Goal: Information Seeking & Learning: Learn about a topic

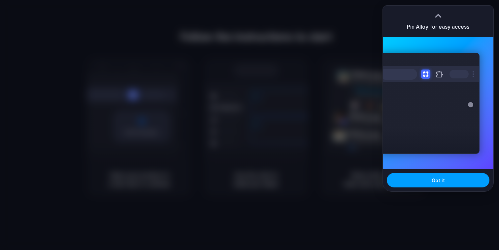
click at [426, 185] on button "Got it" at bounding box center [438, 180] width 103 height 15
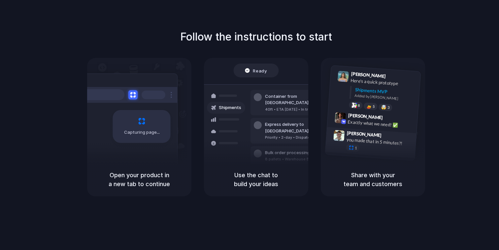
click at [367, 140] on div "you made that in 5 minutes?!" at bounding box center [379, 141] width 66 height 11
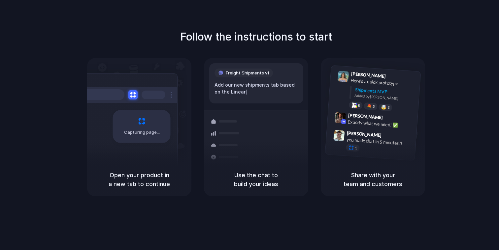
click at [160, 92] on div at bounding box center [154, 95] width 24 height 9
click at [251, 147] on div "Express delivery to [GEOGRAPHIC_DATA] Priority • 2-day • Dispatched" at bounding box center [294, 160] width 89 height 26
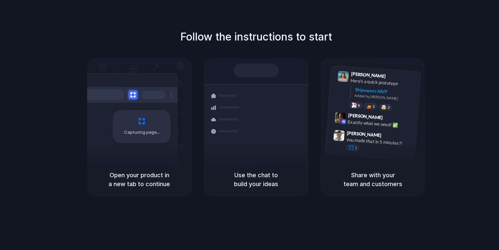
click at [251, 150] on div "Bulk order processing 8 pallets • Warehouse B • Packed" at bounding box center [294, 159] width 89 height 19
